Goal: Task Accomplishment & Management: Manage account settings

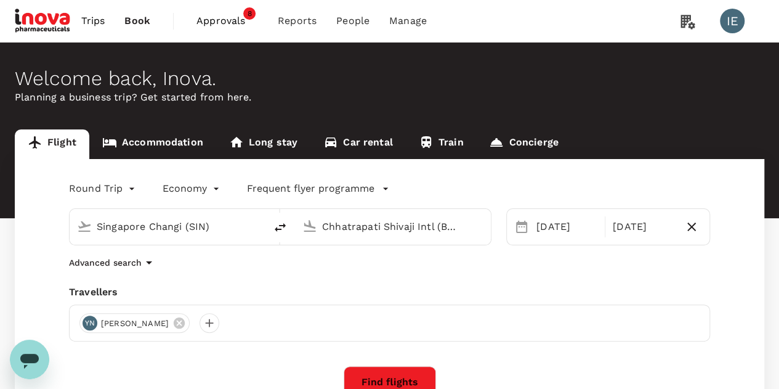
click at [235, 23] on span "Approvals" at bounding box center [228, 21] width 62 height 15
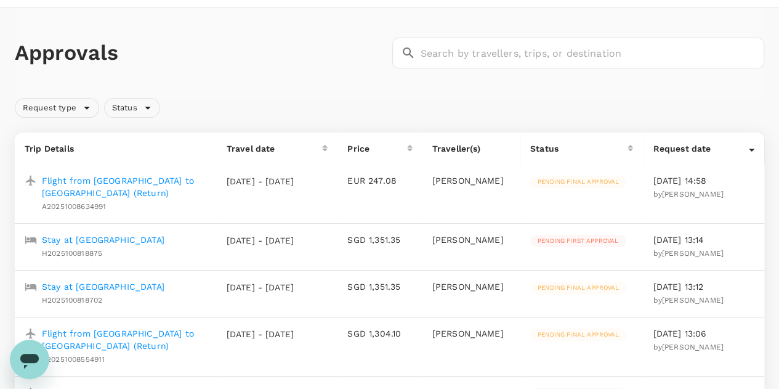
scroll to position [62, 0]
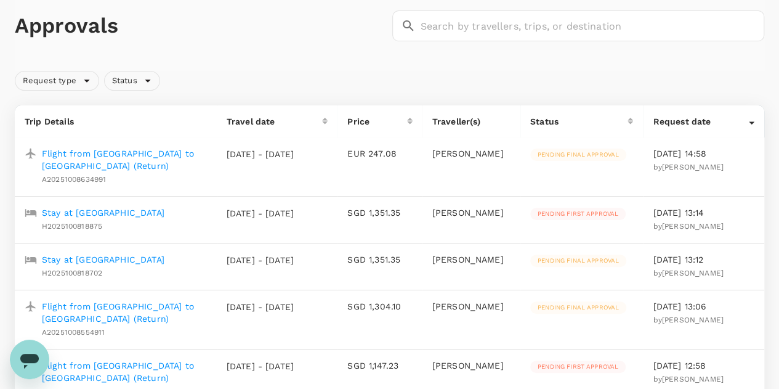
click at [80, 206] on p "Stay at Lc Itc Maratha" at bounding box center [103, 212] width 123 height 12
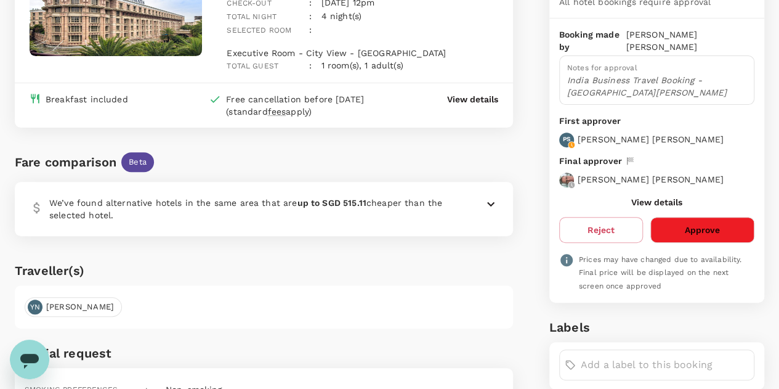
scroll to position [100, 0]
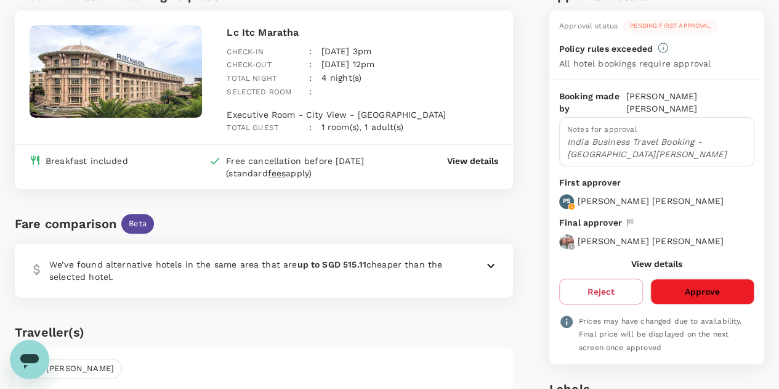
click at [487, 155] on p "View details" at bounding box center [472, 161] width 51 height 12
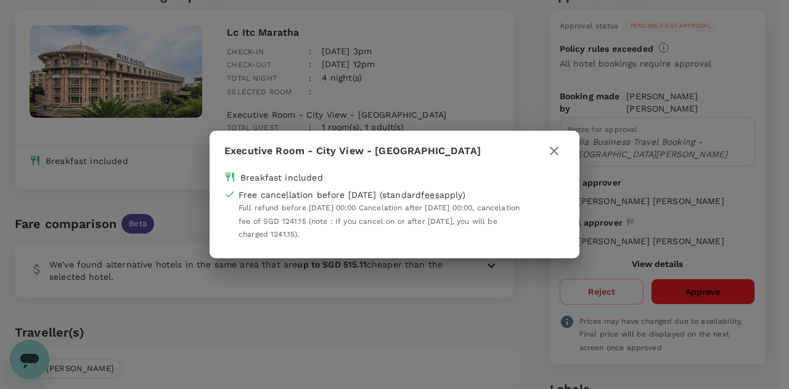
click at [549, 151] on icon "button" at bounding box center [553, 151] width 15 height 15
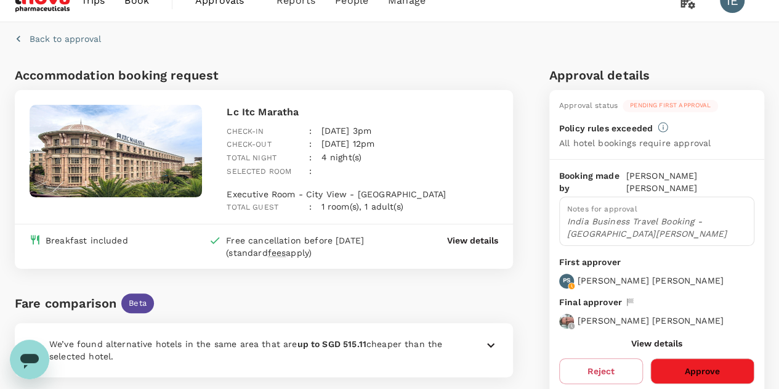
scroll to position [0, 0]
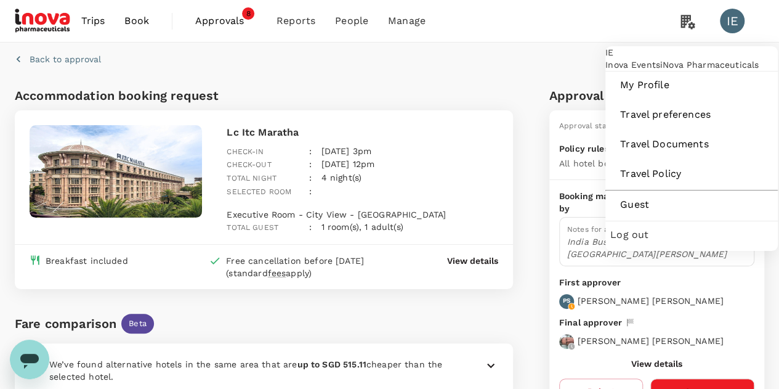
click at [737, 18] on div "IE" at bounding box center [732, 21] width 25 height 25
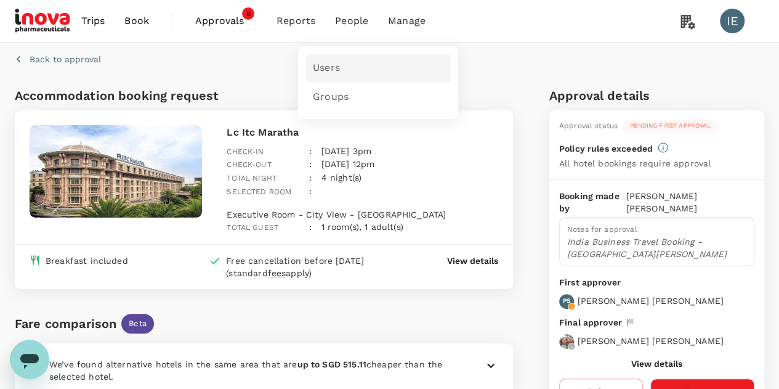
click at [334, 66] on span "Users" at bounding box center [326, 68] width 27 height 14
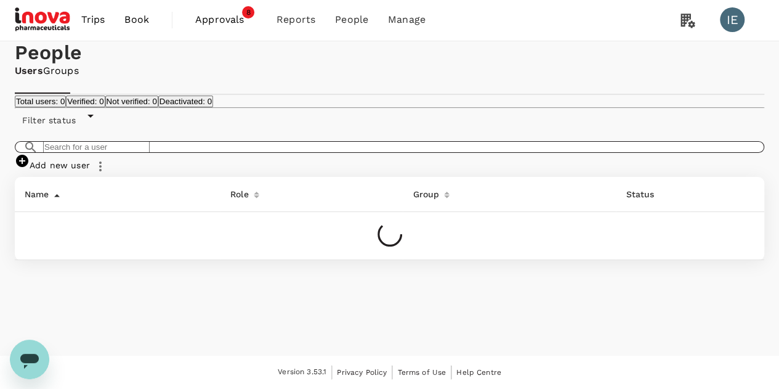
scroll to position [62, 0]
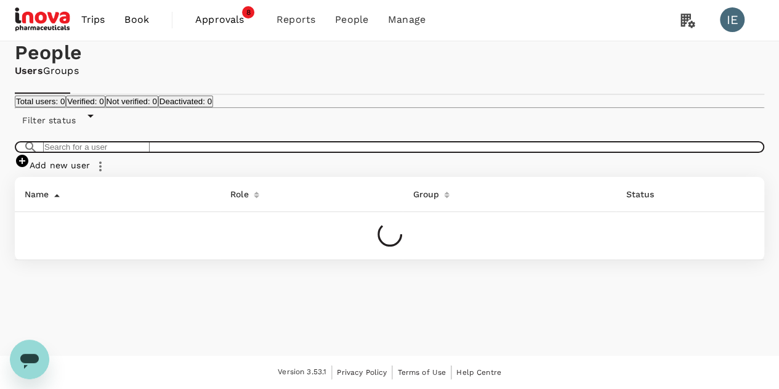
click at [150, 153] on input "text" at bounding box center [96, 147] width 107 height 12
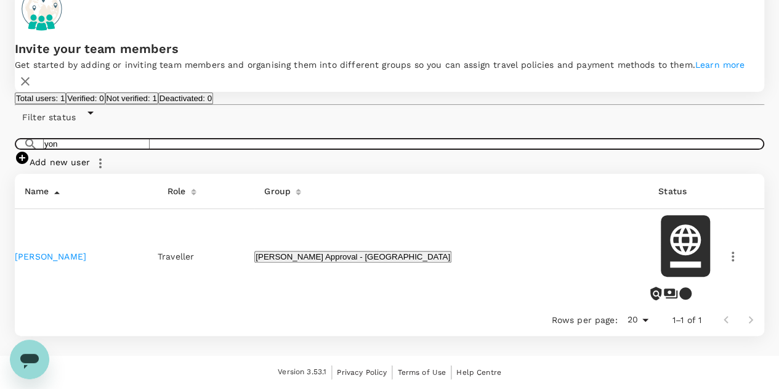
type input "yon"
click at [56, 261] on link "Yon Sen Ng" at bounding box center [50, 256] width 71 height 10
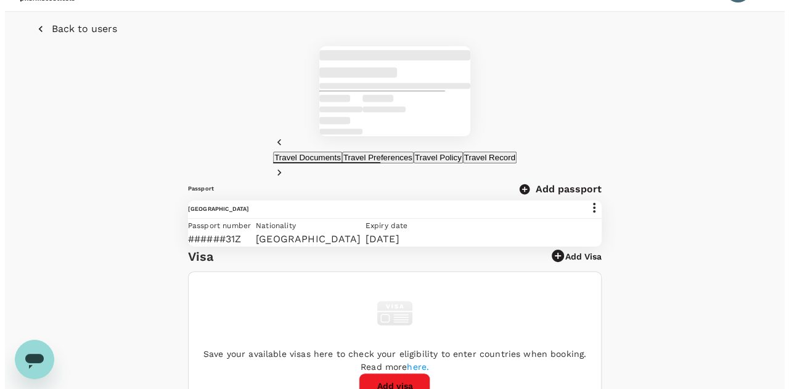
scroll to position [123, 0]
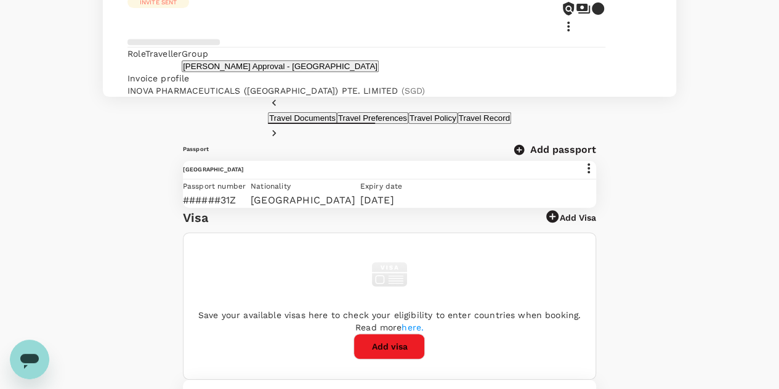
click at [582, 176] on icon at bounding box center [589, 168] width 15 height 15
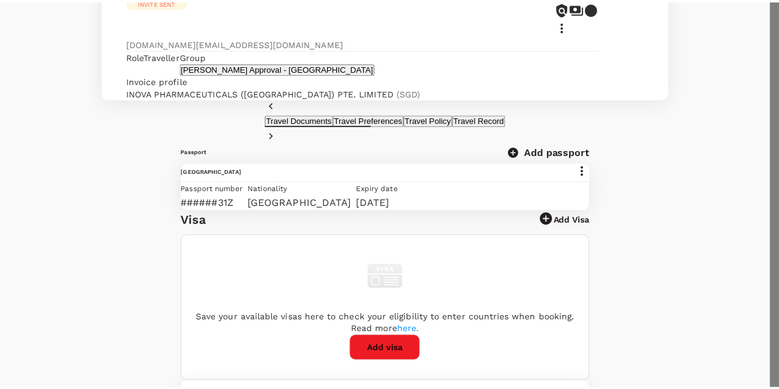
scroll to position [179, 0]
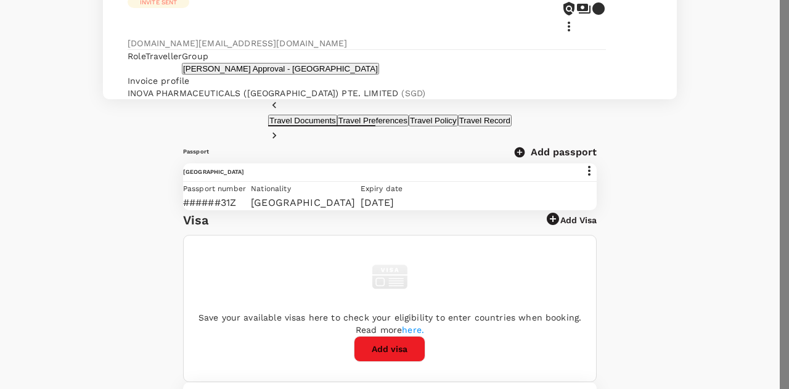
type input "Singapore"
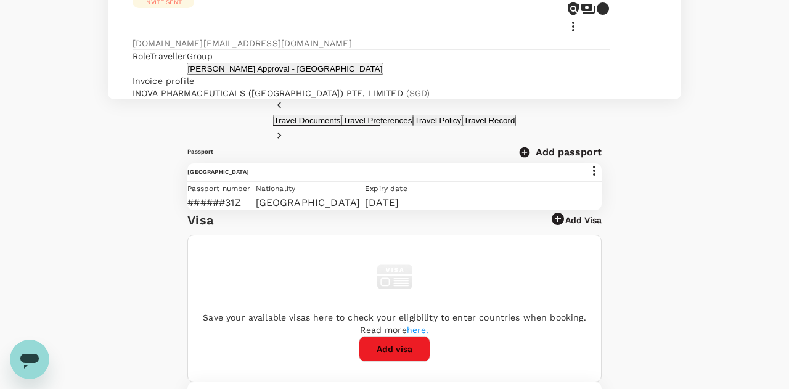
type input "Singapore"
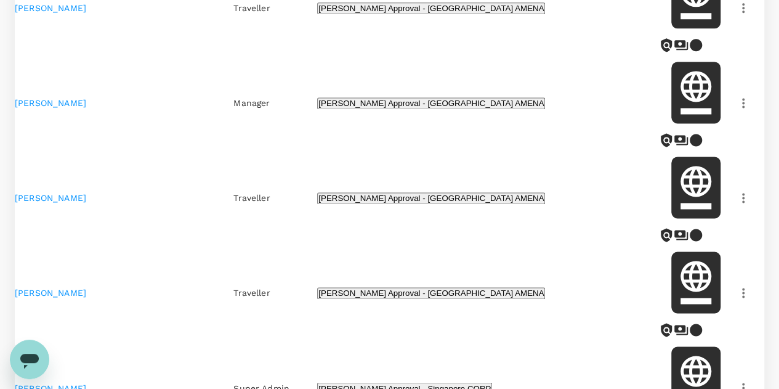
scroll to position [875, 0]
